Goal: Find specific fact: Find specific fact

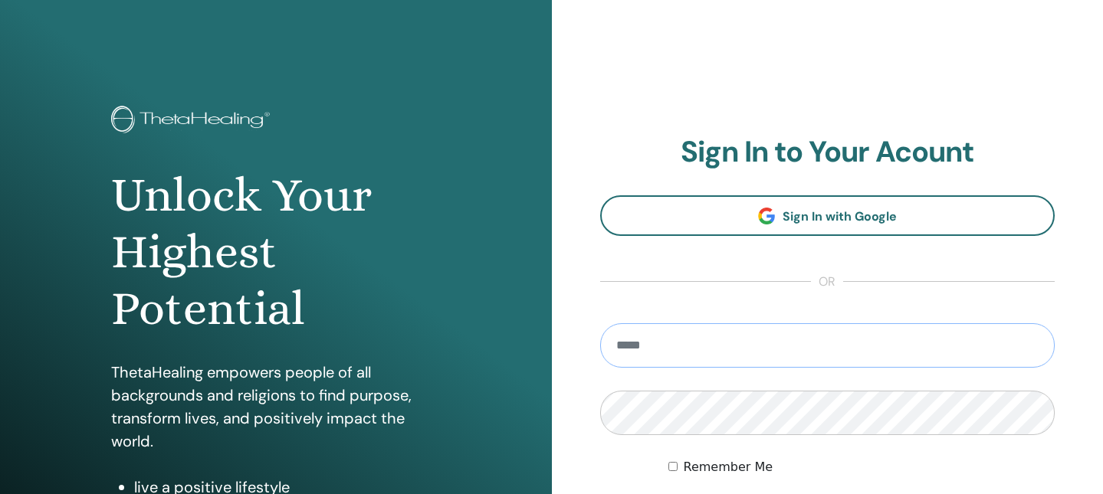
type input "**********"
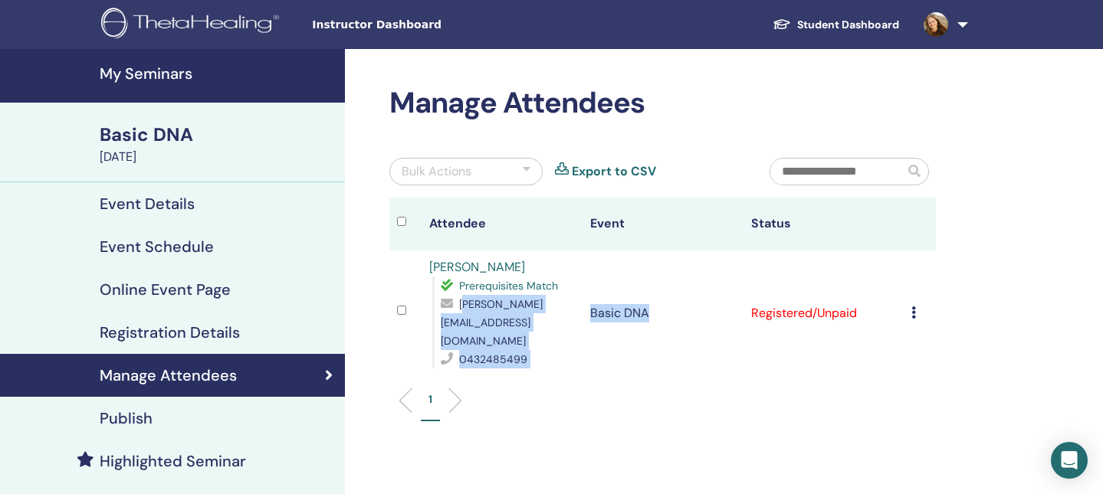
drag, startPoint x: 618, startPoint y: 330, endPoint x: 444, endPoint y: 329, distance: 174.7
click at [444, 329] on tr "[PERSON_NAME] Prerequisites Match [PERSON_NAME][EMAIL_ADDRESS][DOMAIN_NAME] 043…" at bounding box center [662, 314] width 546 height 126
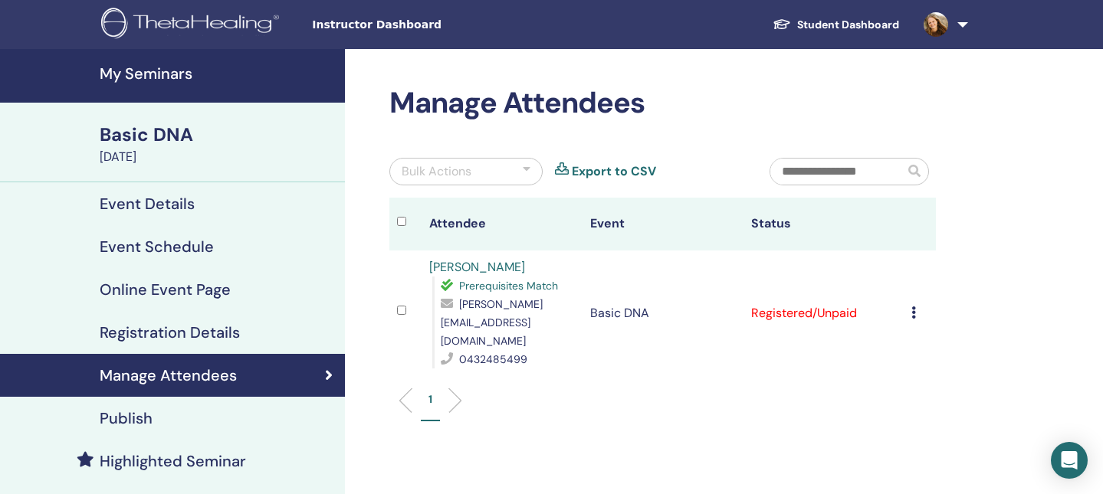
click at [649, 392] on ul "1" at bounding box center [662, 407] width 520 height 30
drag, startPoint x: 635, startPoint y: 334, endPoint x: 612, endPoint y: 330, distance: 23.3
click at [612, 330] on td "Basic DNA" at bounding box center [662, 314] width 161 height 126
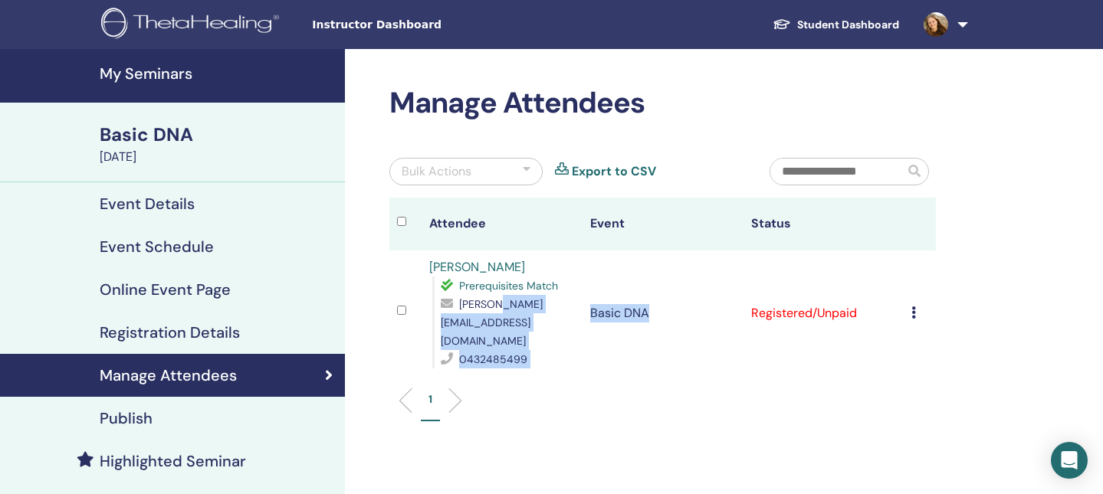
drag, startPoint x: 631, startPoint y: 323, endPoint x: 487, endPoint y: 317, distance: 144.9
click at [487, 317] on tr "[PERSON_NAME] Prerequisites Match [PERSON_NAME][EMAIL_ADDRESS][DOMAIN_NAME] 043…" at bounding box center [662, 314] width 546 height 126
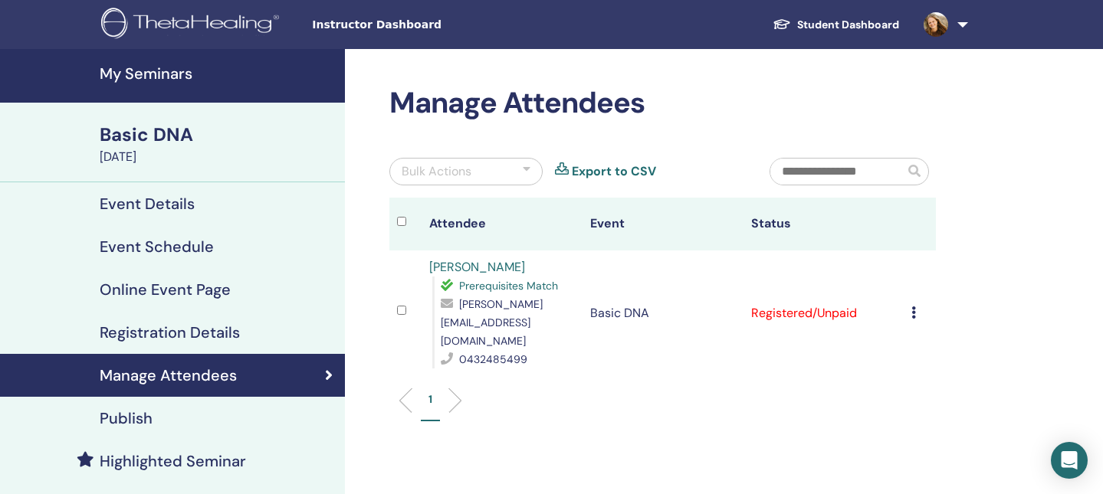
click at [680, 339] on td "Basic DNA" at bounding box center [662, 314] width 161 height 126
drag, startPoint x: 605, startPoint y: 325, endPoint x: 427, endPoint y: 323, distance: 177.8
click at [427, 323] on td "[PERSON_NAME] Prerequisites Match [PERSON_NAME][EMAIL_ADDRESS][DOMAIN_NAME] 043…" at bounding box center [501, 314] width 161 height 126
copy span "[PERSON_NAME][EMAIL_ADDRESS][DOMAIN_NAME]"
